Goal: Task Accomplishment & Management: Manage account settings

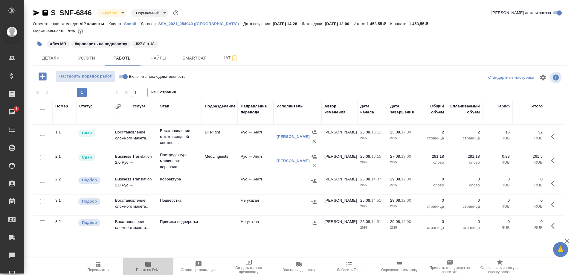
click at [146, 272] on button "Папка на Drive" at bounding box center [148, 266] width 50 height 17
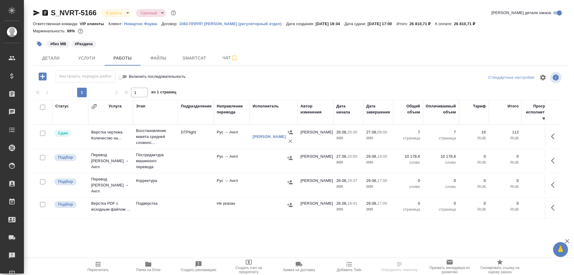
click at [151, 261] on icon "button" at bounding box center [148, 264] width 7 height 7
click at [51, 58] on span "Детали" at bounding box center [50, 57] width 29 height 7
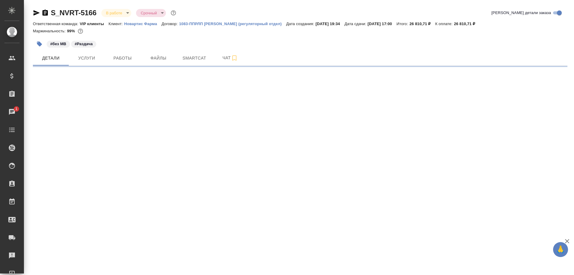
select select "RU"
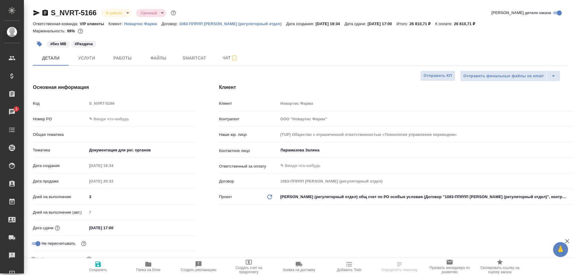
type textarea "x"
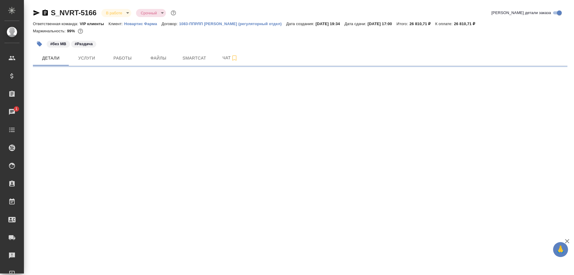
select select "RU"
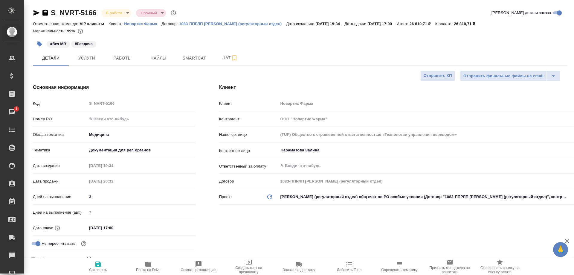
type textarea "x"
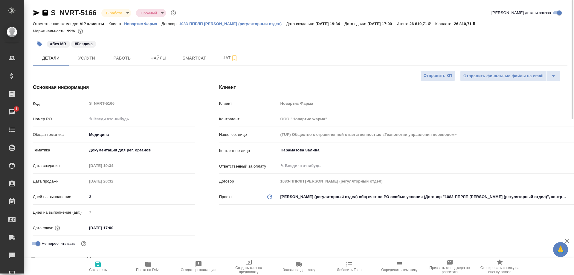
type textarea "x"
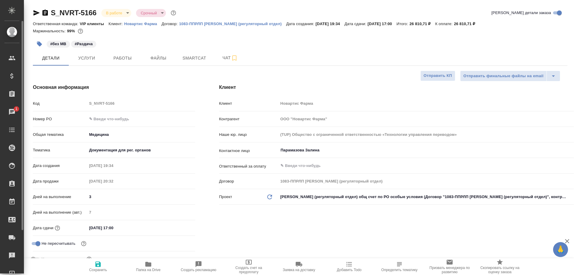
type textarea "x"
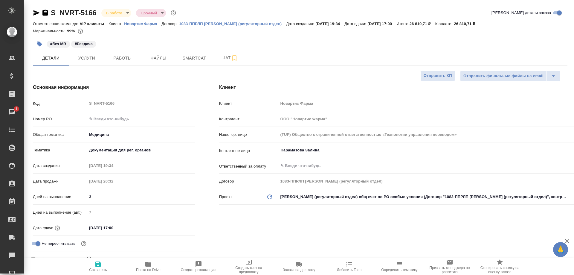
type textarea "x"
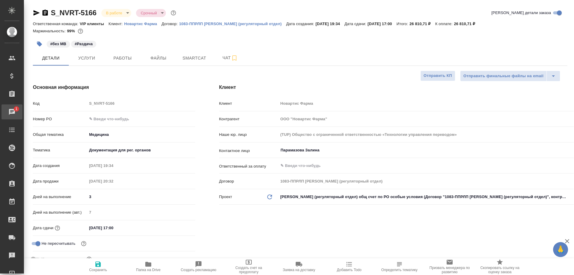
type textarea "x"
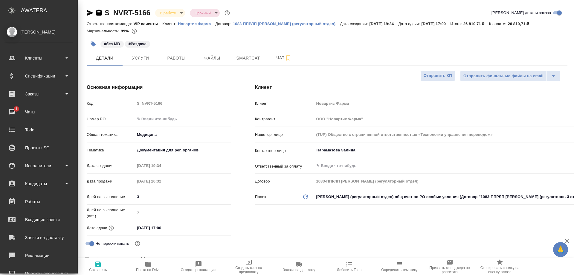
type textarea "x"
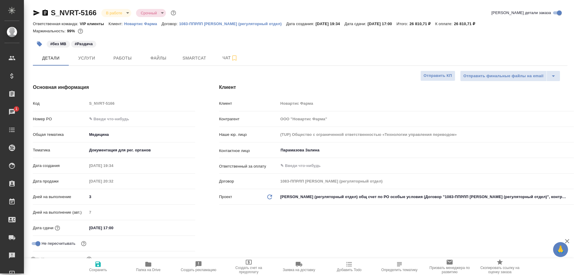
type textarea "x"
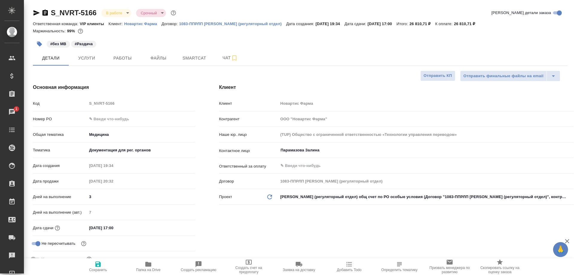
type textarea "x"
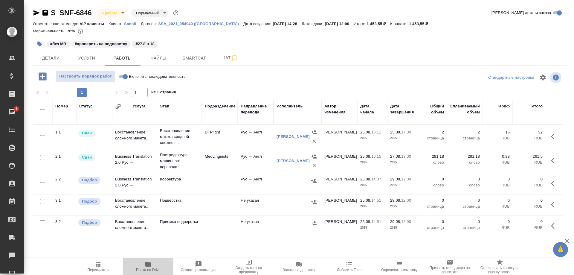
click at [143, 267] on span "Папка на Drive" at bounding box center [148, 266] width 43 height 11
click at [35, 11] on icon "button" at bounding box center [36, 12] width 6 height 5
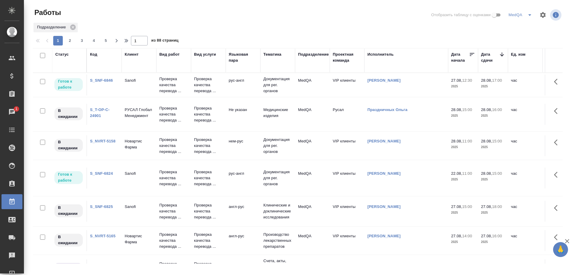
click at [100, 82] on link "S_SNF-6846" at bounding box center [101, 80] width 23 height 4
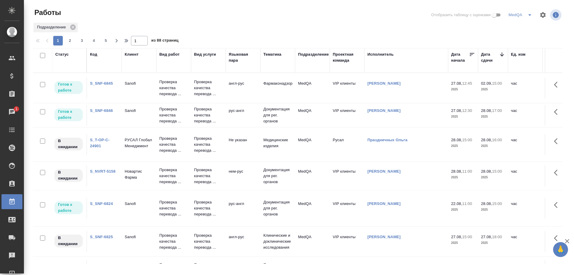
click at [230, 28] on div "Подразделение" at bounding box center [298, 27] width 530 height 11
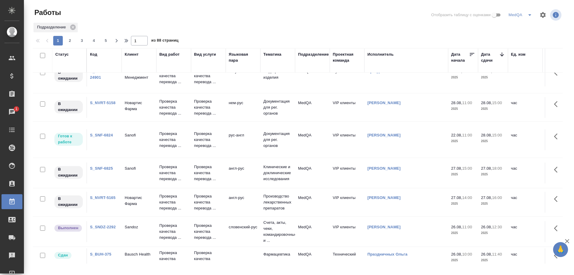
scroll to position [90, 0]
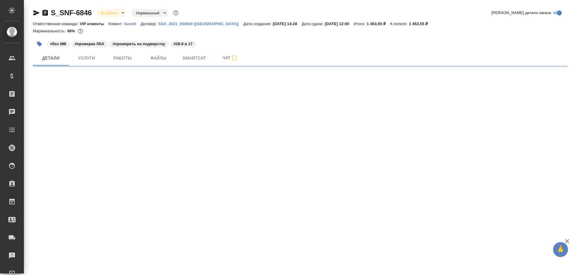
select select "RU"
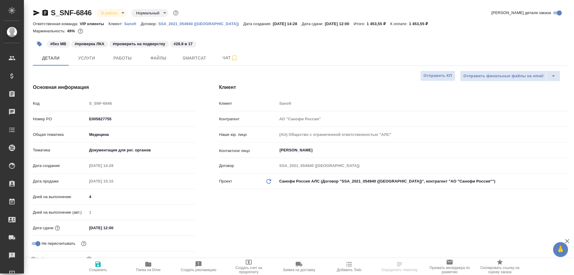
type textarea "x"
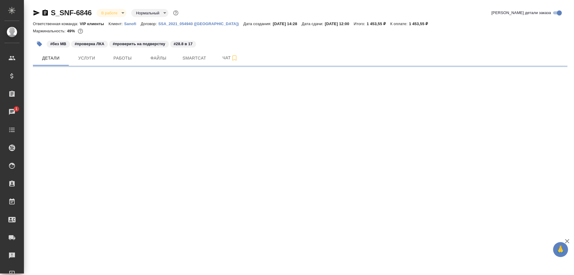
select select "RU"
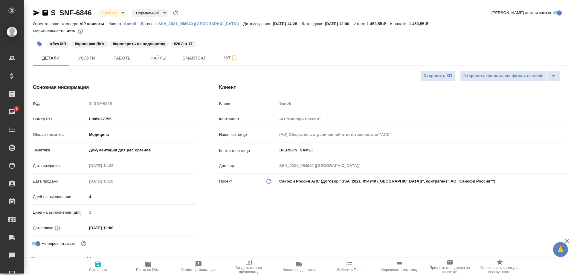
type textarea "x"
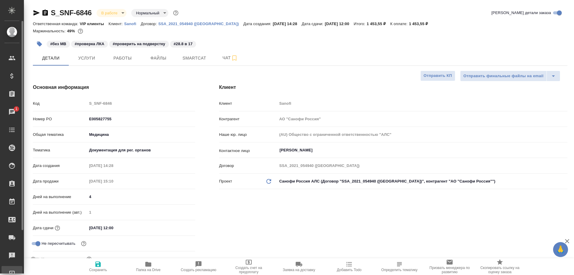
type textarea "x"
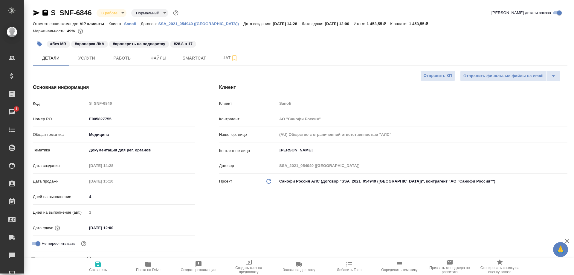
type textarea "x"
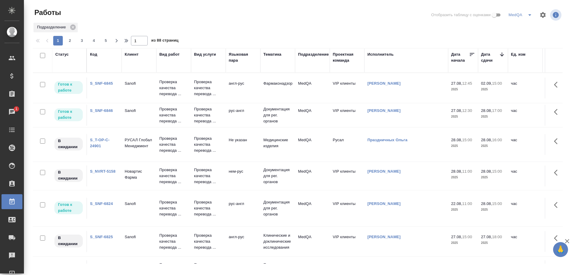
scroll to position [90, 0]
